Goal: Check status: Check status

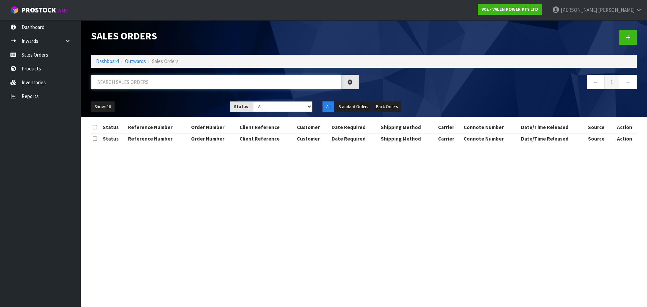
click at [118, 82] on input "text" at bounding box center [216, 82] width 251 height 15
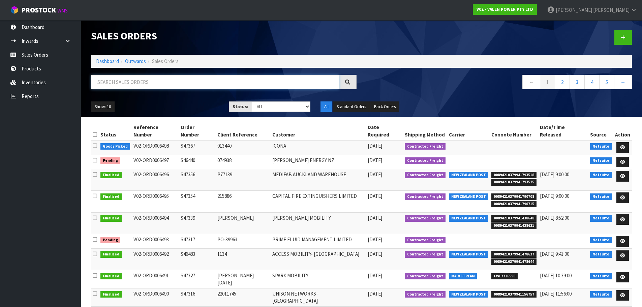
paste input "S47378"
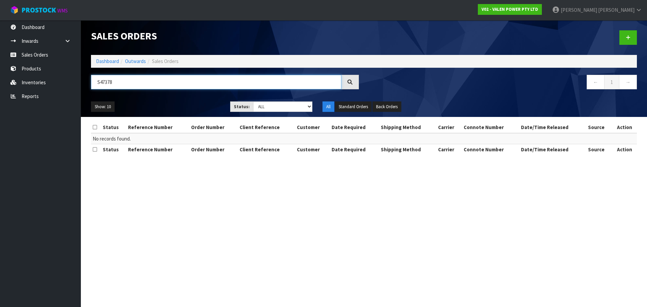
type input "S47378"
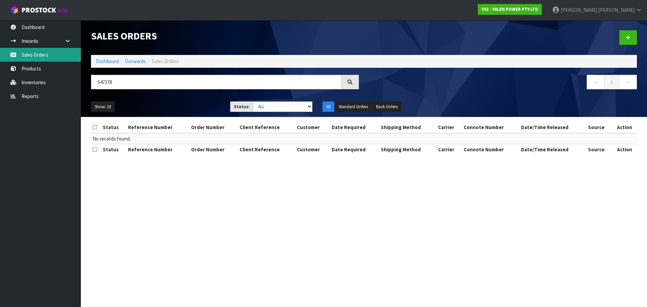
click at [35, 54] on link "Sales Orders" at bounding box center [40, 55] width 81 height 14
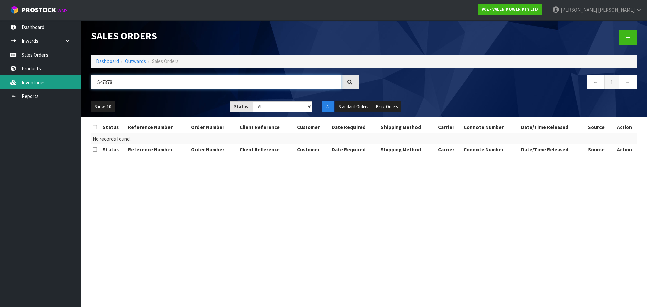
drag, startPoint x: 125, startPoint y: 80, endPoint x: 66, endPoint y: 82, distance: 59.4
click at [66, 82] on body "Toggle navigation ProStock WMS V02 - VALEN POWER PTY LTD [PERSON_NAME] Logout D…" at bounding box center [323, 153] width 647 height 307
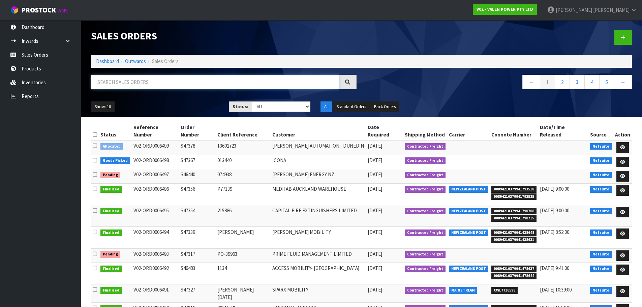
click at [111, 82] on input "text" at bounding box center [215, 82] width 248 height 15
paste input "[PERSON_NAME] ITS Dunedin"
type input "[PERSON_NAME] ITS DUNEDIN"
drag, startPoint x: 150, startPoint y: 88, endPoint x: 51, endPoint y: 86, distance: 98.8
click at [51, 86] on body "Toggle navigation ProStock WMS V02 - VALEN POWER PTY LTD [PERSON_NAME] Logout D…" at bounding box center [321, 153] width 642 height 307
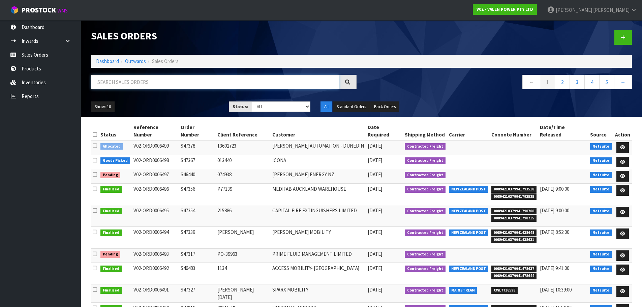
click at [114, 85] on input "text" at bounding box center [215, 82] width 248 height 15
paste input "S47378"
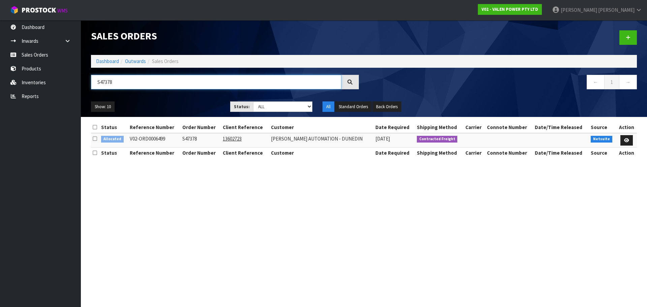
type input "S47378"
click at [310, 200] on section "Sales Orders Dashboard Outwards Sales Orders S47378 ← 1 → Show: 10 5 10 25 50 S…" at bounding box center [323, 153] width 647 height 307
click at [503, 140] on td at bounding box center [510, 140] width 48 height 15
